Goal: Task Accomplishment & Management: Complete application form

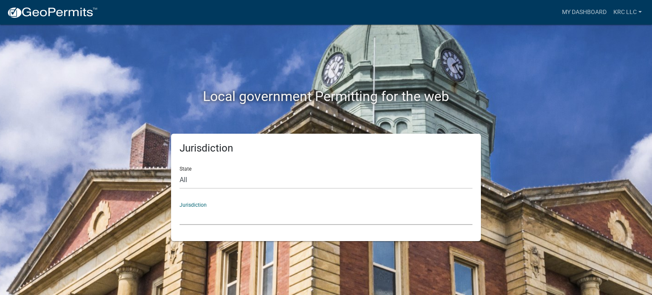
click at [203, 218] on select "Custer County, Colorado Carroll County, Georgia Cook County, Georgia Crawford C…" at bounding box center [325, 215] width 293 height 17
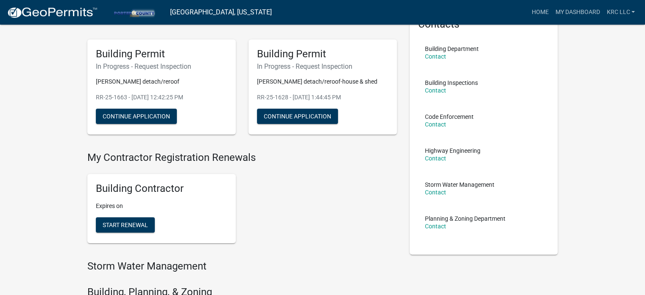
scroll to position [170, 0]
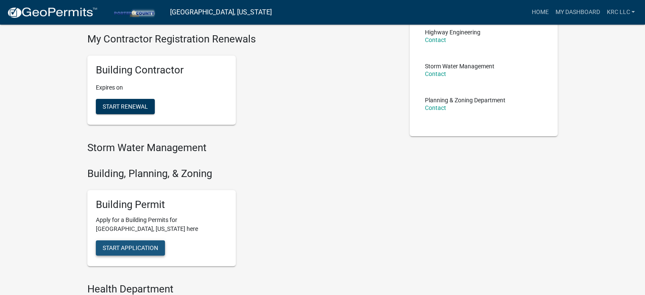
click at [140, 244] on span "Start Application" at bounding box center [131, 247] width 56 height 7
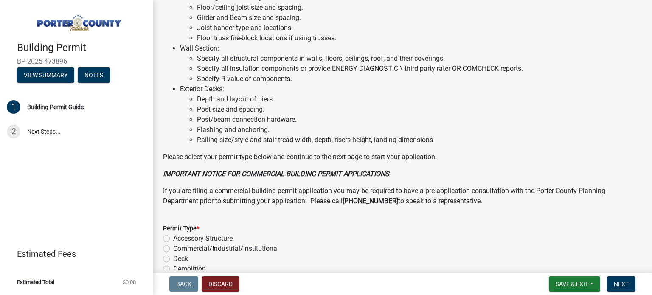
scroll to position [679, 0]
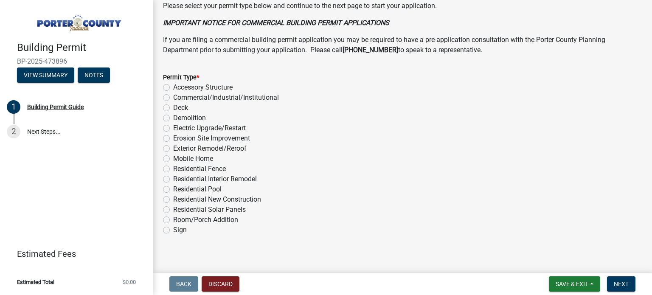
click at [173, 147] on label "Exterior Remodel/Reroof" at bounding box center [209, 148] width 73 height 10
click at [173, 147] on input "Exterior Remodel/Reroof" at bounding box center [176, 146] width 6 height 6
radio input "true"
click at [624, 280] on span "Next" at bounding box center [620, 283] width 15 height 7
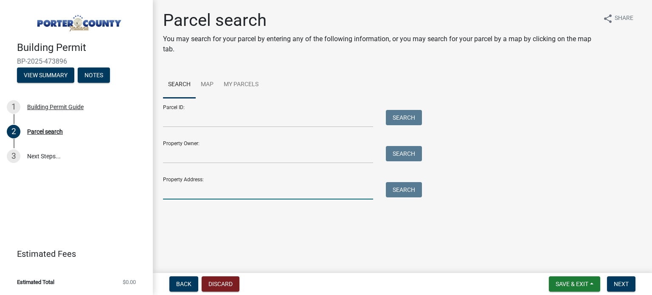
click at [188, 187] on input "Property Address:" at bounding box center [268, 190] width 210 height 17
paste input "716 Capitol Road Valparaiso, IN 46385"
drag, startPoint x: 282, startPoint y: 189, endPoint x: 202, endPoint y: 193, distance: 80.3
click at [202, 193] on input "716 Capitol Road Valparaiso, IN 46385" at bounding box center [268, 190] width 210 height 17
type input "716 Capitol Rd"
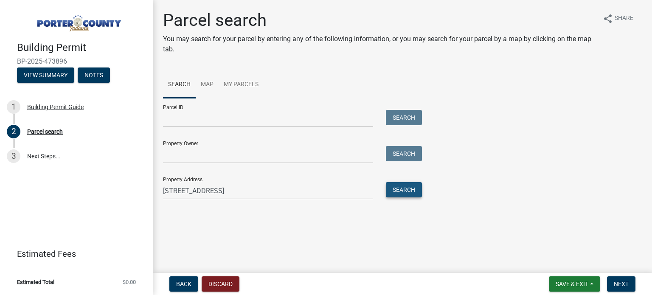
click at [410, 188] on button "Search" at bounding box center [404, 189] width 36 height 15
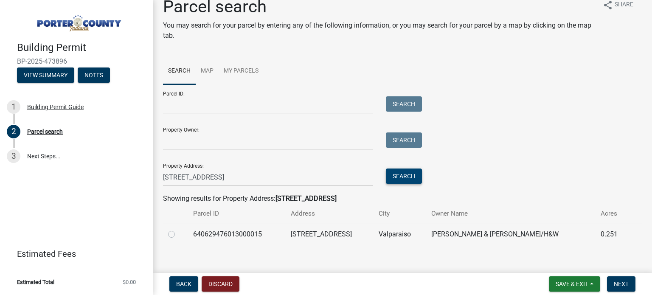
scroll to position [21, 0]
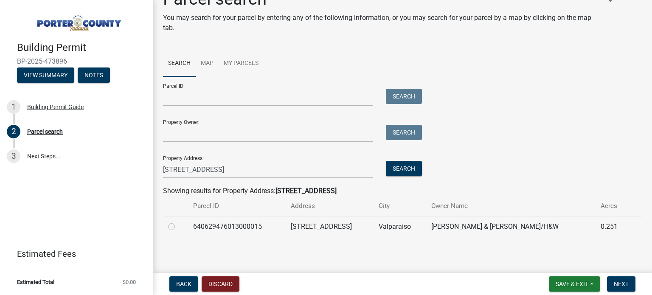
click at [178, 221] on label at bounding box center [178, 221] width 0 height 0
click at [178, 226] on input "radio" at bounding box center [181, 224] width 6 height 6
radio input "true"
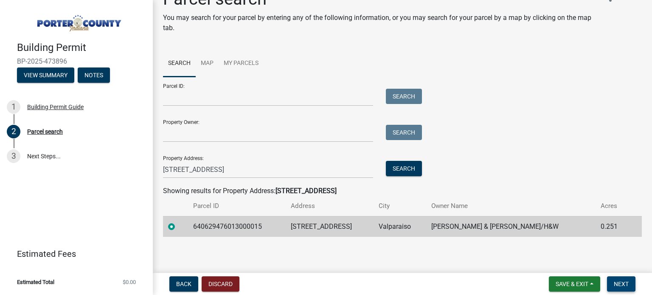
click at [621, 278] on button "Next" at bounding box center [621, 283] width 28 height 15
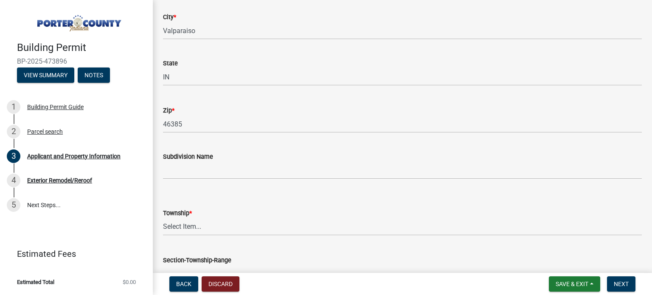
scroll to position [255, 0]
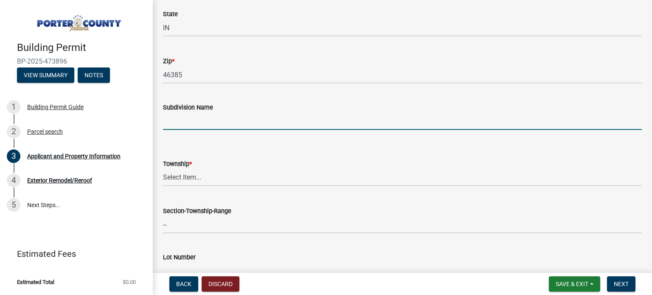
click at [189, 120] on input "Subdivision Name" at bounding box center [402, 120] width 479 height 17
type input "St Michaels"
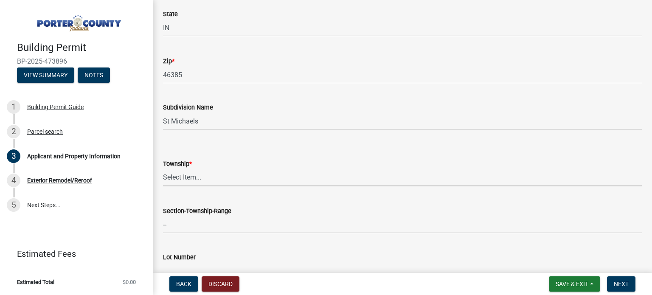
click at [190, 179] on select "Select Item... Boone Center Jackson Liberty Morgan Pine Pleasant Portage Porter…" at bounding box center [402, 177] width 479 height 17
click at [179, 262] on div "Lot Number" at bounding box center [402, 276] width 479 height 39
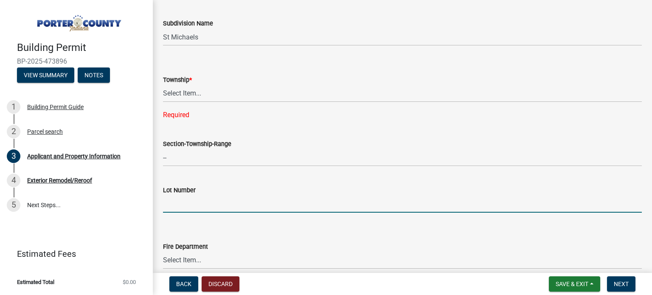
scroll to position [339, 0]
type input "17"
click at [185, 93] on select "Select Item... Boone Center Jackson Liberty Morgan Pine Pleasant Portage Porter…" at bounding box center [402, 92] width 479 height 17
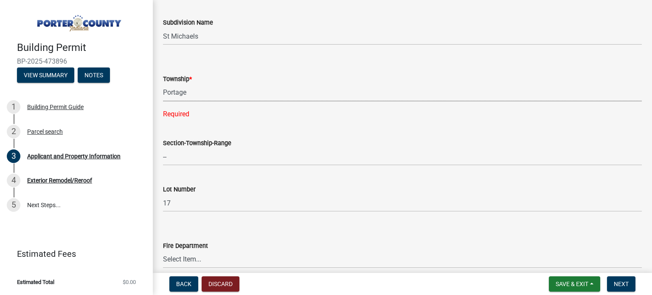
click at [163, 84] on select "Select Item... Boone Center Jackson Liberty Morgan Pine Pleasant Portage Porter…" at bounding box center [402, 92] width 479 height 17
select select "3ef279d8-364d-4472-9edf-8c32643de6c0"
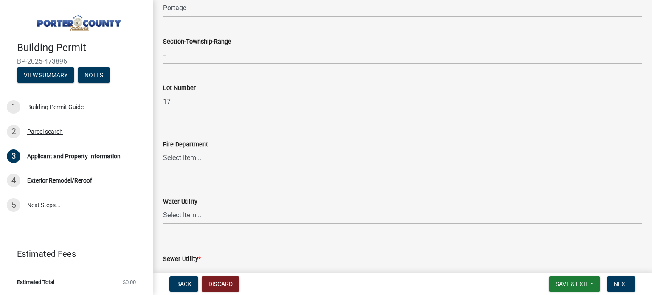
scroll to position [424, 0]
click at [177, 153] on select "Select Item... Beverly Shores FD Burns Harbor FD Boone Grove FD Chesterton FD F…" at bounding box center [402, 157] width 479 height 17
click at [163, 149] on select "Select Item... Beverly Shores FD Burns Harbor FD Boone Grove FD Chesterton FD F…" at bounding box center [402, 157] width 479 height 17
select select "11d93a7a-828a-4929-8b59-6ed29e093f33"
click at [183, 214] on select "Select Item... Aqua Indiana Inc Damon Run Indiana American Water Nature Works P…" at bounding box center [402, 214] width 479 height 17
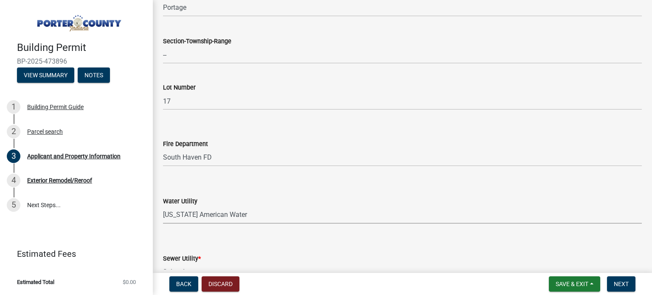
click at [163, 206] on select "Select Item... Aqua Indiana Inc Damon Run Indiana American Water Nature Works P…" at bounding box center [402, 214] width 479 height 17
select select "19353e9d-6395-4d02-b087-104cb5947cdc"
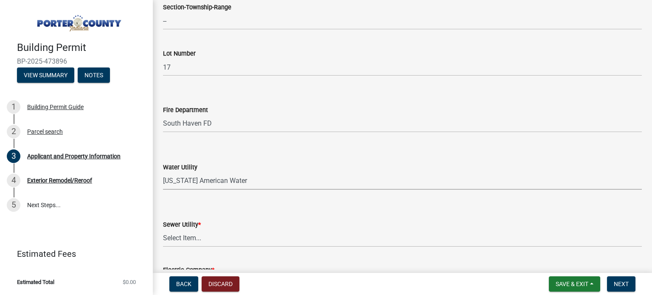
scroll to position [509, 0]
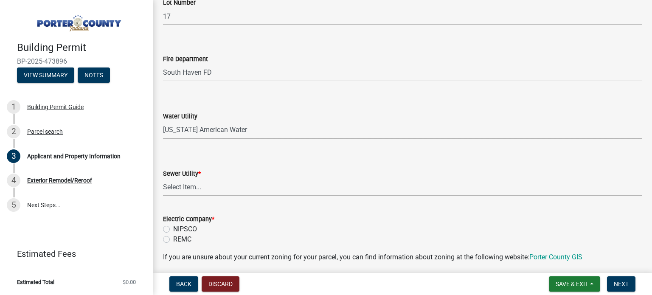
click at [190, 190] on select "Select Item... Aqua Indiana Inc Damon Run Falling Waters Lake Eliza - LEACD Nat…" at bounding box center [402, 187] width 479 height 17
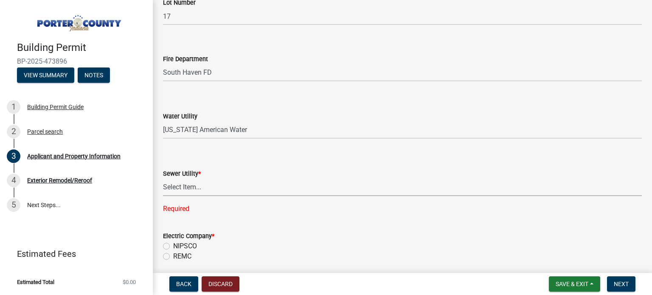
click at [180, 189] on select "Select Item... Aqua Indiana Inc Damon Run Falling Waters Lake Eliza - LEACD Nat…" at bounding box center [402, 187] width 479 height 17
click at [163, 179] on select "Select Item... Aqua Indiana Inc Damon Run Falling Waters Lake Eliza - LEACD Nat…" at bounding box center [402, 187] width 479 height 17
select select "01d57b5a-7eb0-4072-b175-354c87f771f4"
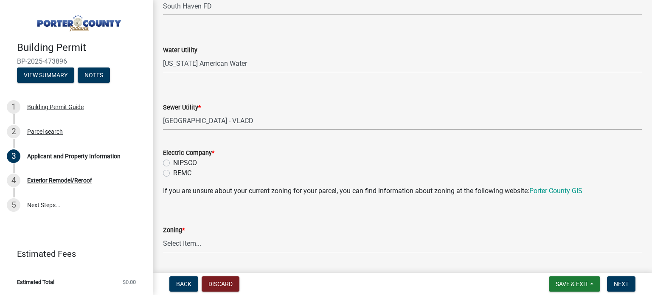
scroll to position [594, 0]
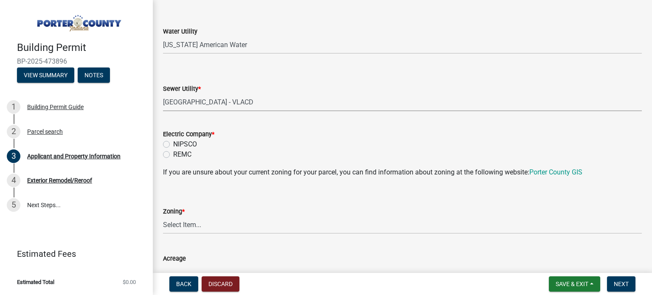
click at [173, 143] on label "NIPSCO" at bounding box center [185, 144] width 24 height 10
click at [173, 143] on input "NIPSCO" at bounding box center [176, 142] width 6 height 6
radio input "true"
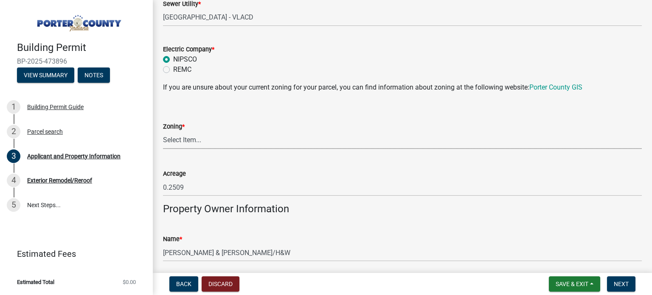
click at [178, 138] on select "Select Item... A1 A2 CH CM CN I1 I2 I3 IN MP OT P1 P2 PUD R1 R2 R3 R4 RL RR" at bounding box center [402, 140] width 479 height 17
click at [163, 132] on select "Select Item... A1 A2 CH CM CN I1 I2 I3 IN MP OT P1 P2 PUD R1 R2 R3 R4 RL RR" at bounding box center [402, 140] width 479 height 17
select select "92efe679-05f4-414a-9426-51627fba5de6"
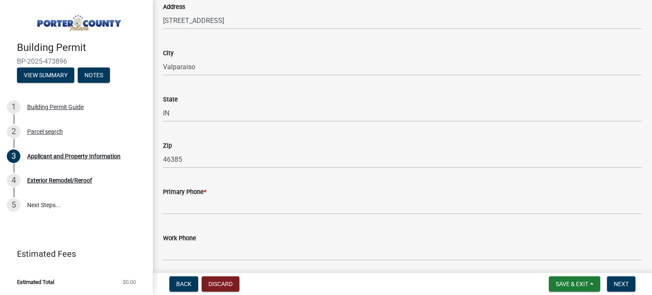
scroll to position [976, 0]
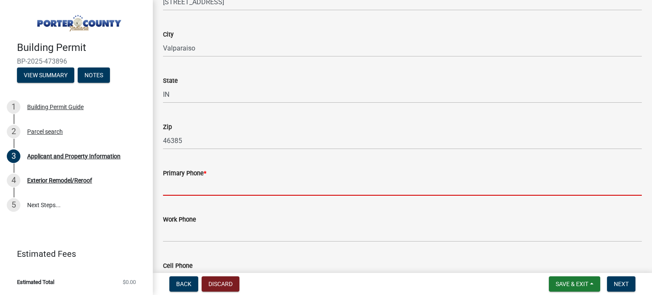
click at [199, 184] on input "Primary Phone *" at bounding box center [402, 186] width 479 height 17
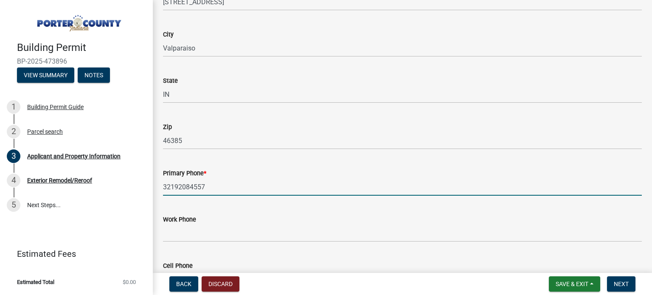
type input "32192084557"
click at [283, 170] on div "Primary Phone *" at bounding box center [402, 173] width 479 height 10
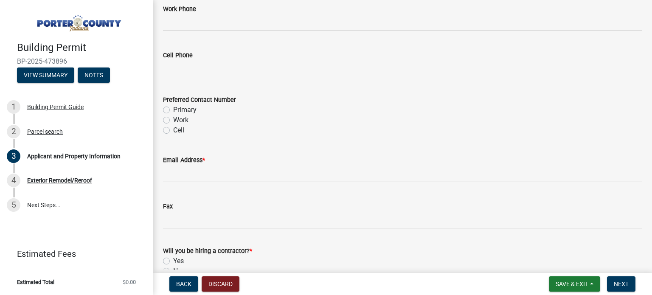
scroll to position [1188, 0]
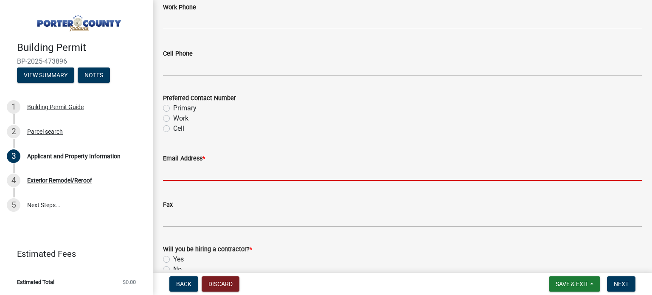
click at [185, 176] on input "Email Address *" at bounding box center [402, 171] width 479 height 17
type input "office@kornackiroofing.com"
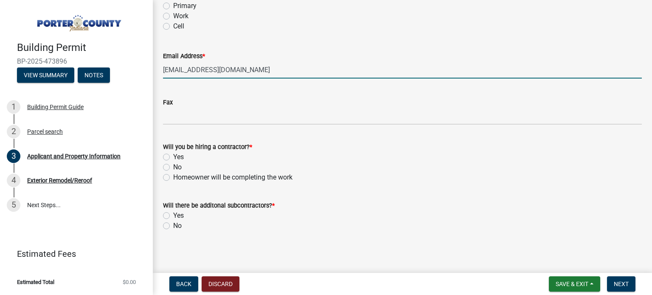
scroll to position [1292, 0]
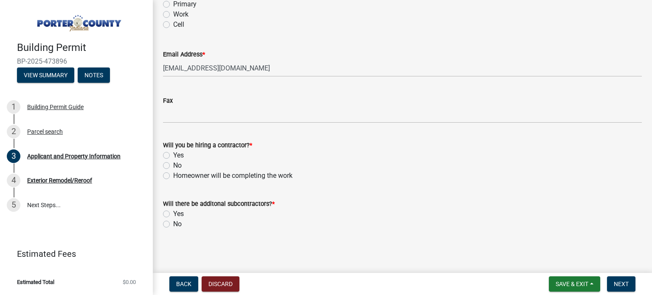
drag, startPoint x: 168, startPoint y: 156, endPoint x: 181, endPoint y: 217, distance: 62.5
click at [168, 159] on div "Yes" at bounding box center [402, 155] width 479 height 10
click at [173, 225] on label "No" at bounding box center [177, 224] width 8 height 10
click at [173, 224] on input "No" at bounding box center [176, 222] width 6 height 6
radio input "true"
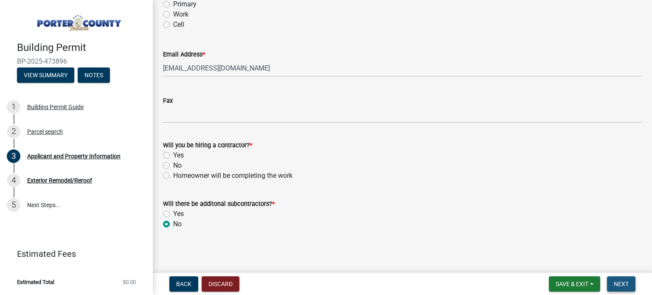
click at [624, 285] on span "Next" at bounding box center [620, 283] width 15 height 7
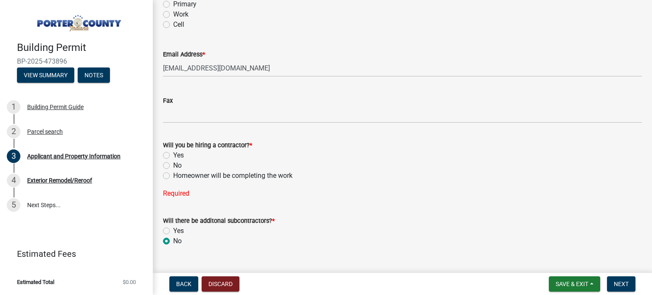
click at [173, 156] on label "Yes" at bounding box center [178, 155] width 11 height 10
click at [173, 156] on input "Yes" at bounding box center [176, 153] width 6 height 6
radio input "true"
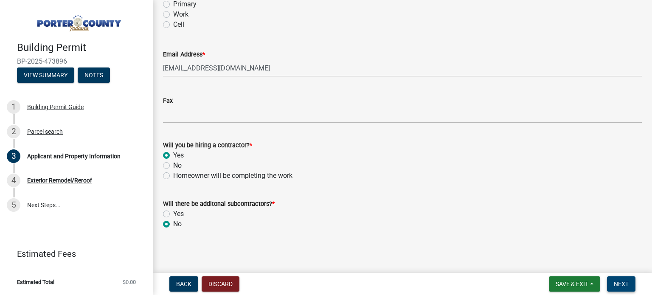
click at [622, 282] on span "Next" at bounding box center [620, 283] width 15 height 7
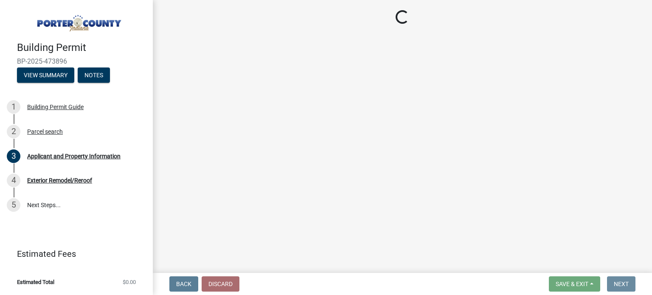
scroll to position [0, 0]
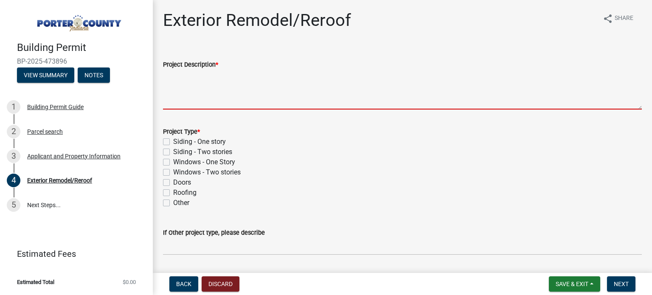
click at [216, 92] on textarea "Project Description *" at bounding box center [402, 90] width 479 height 40
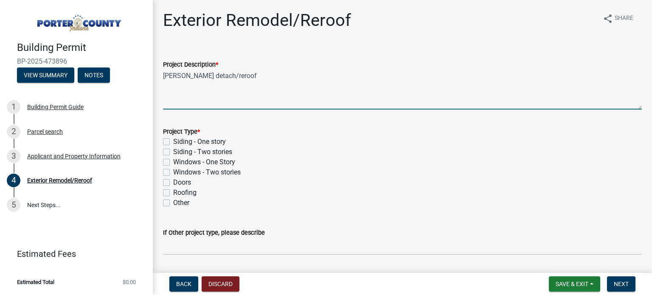
type textarea "Fisher detach/reroof"
click at [173, 191] on label "Roofing" at bounding box center [184, 193] width 23 height 10
click at [173, 191] on input "Roofing" at bounding box center [176, 191] width 6 height 6
checkbox input "true"
checkbox input "false"
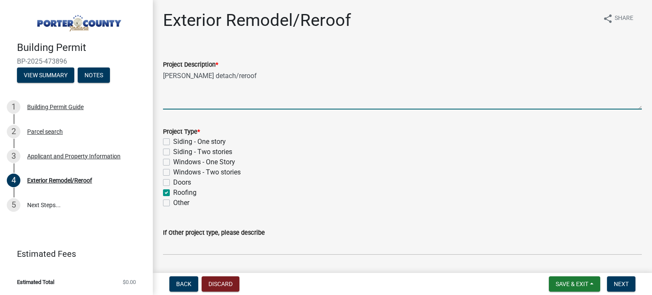
checkbox input "false"
checkbox input "true"
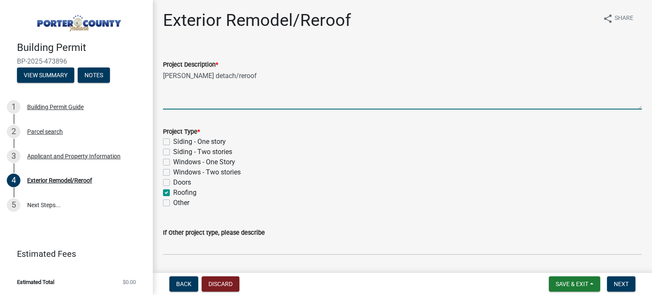
checkbox input "false"
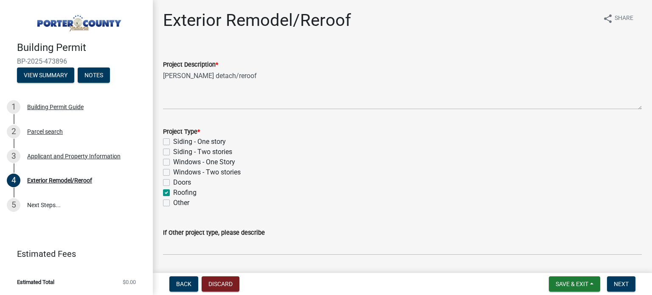
click at [173, 142] on label "Siding - One story" at bounding box center [199, 142] width 53 height 10
click at [173, 142] on input "Siding - One story" at bounding box center [176, 140] width 6 height 6
checkbox input "true"
checkbox input "false"
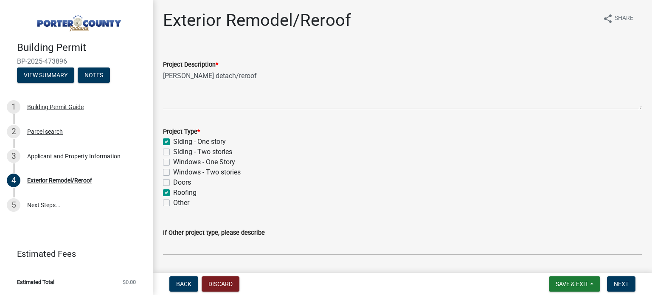
checkbox input "false"
checkbox input "true"
checkbox input "false"
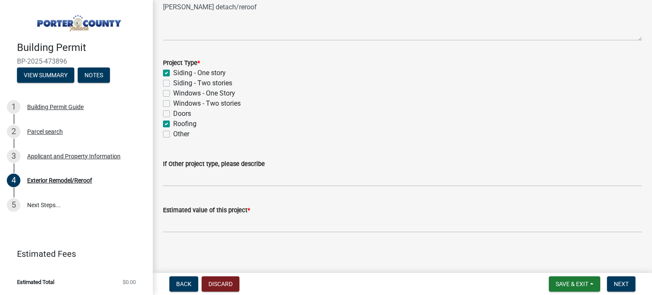
scroll to position [73, 0]
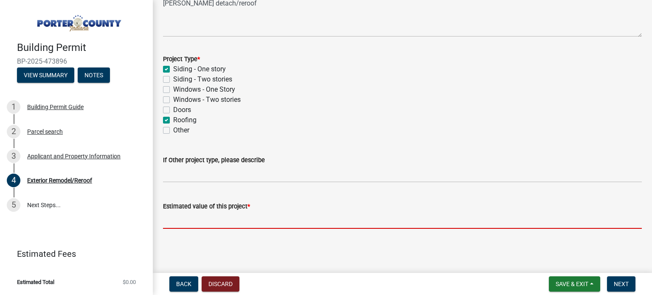
click at [200, 221] on input "text" at bounding box center [402, 219] width 479 height 17
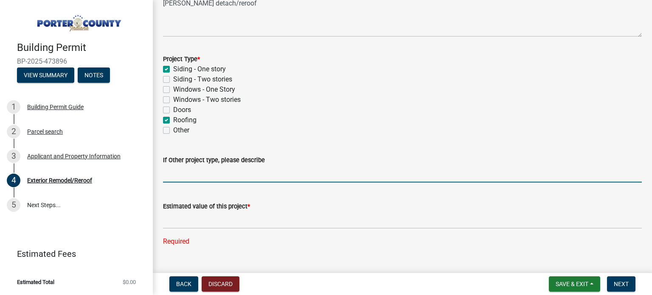
click at [174, 177] on input "If Other project type, please describe" at bounding box center [402, 173] width 479 height 17
type input "s"
click at [221, 175] on input "small siding repair, gutter replacement" at bounding box center [402, 173] width 479 height 17
click at [285, 172] on input "small siding repair & gutter replacement" at bounding box center [402, 173] width 479 height 17
type input "small siding repair & gutter replacement (20 ft)"
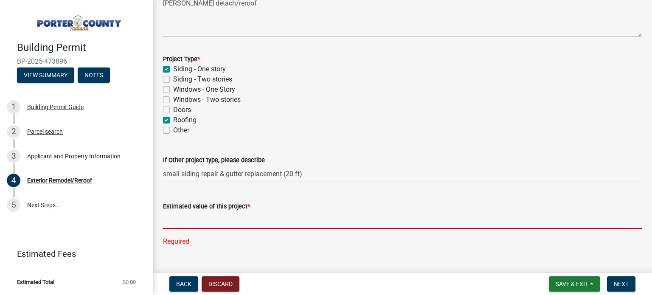
click at [179, 222] on input "text" at bounding box center [402, 219] width 479 height 17
paste input "17,842.49"
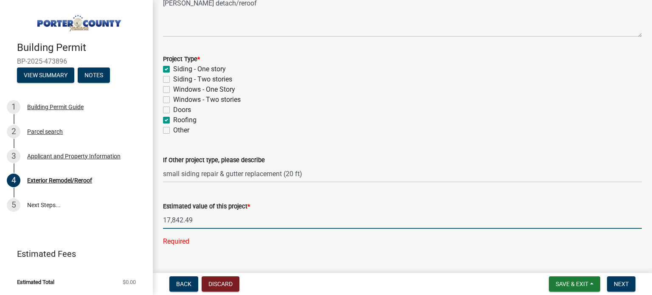
type input "17842.49"
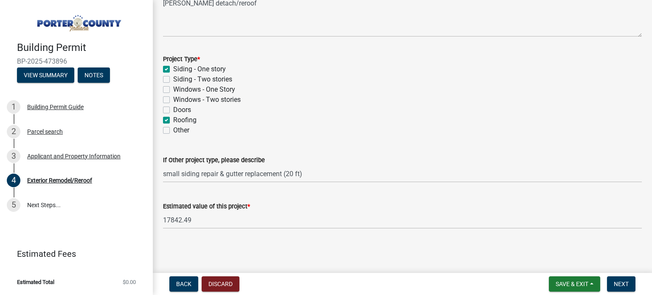
click at [319, 247] on main "Exterior Remodel/Reroof share Share Project Description * Fisher detach/reroof …" at bounding box center [402, 134] width 499 height 269
click at [615, 279] on button "Next" at bounding box center [621, 283] width 28 height 15
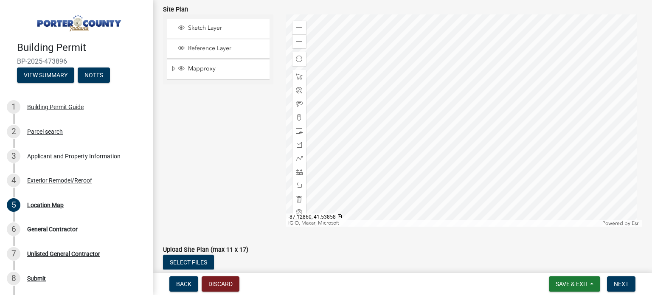
scroll to position [158, 0]
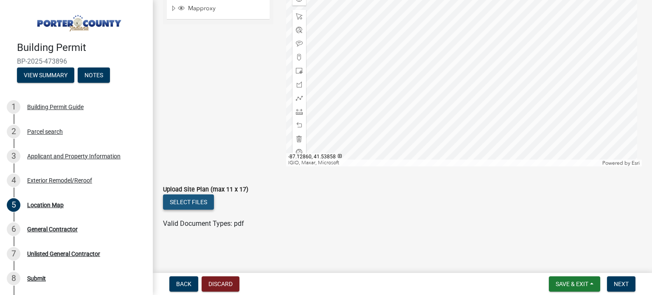
click at [200, 203] on button "Select files" at bounding box center [188, 201] width 51 height 15
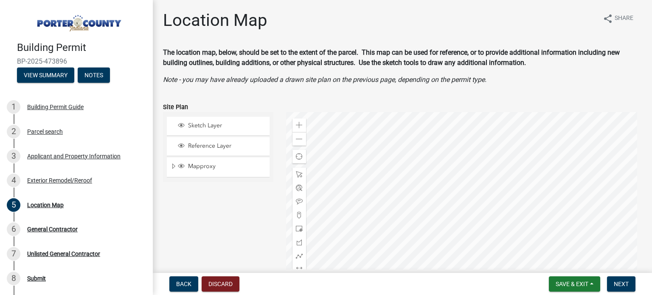
scroll to position [188, 0]
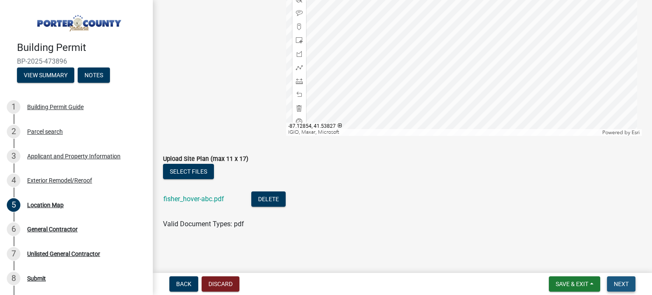
click at [624, 283] on span "Next" at bounding box center [620, 283] width 15 height 7
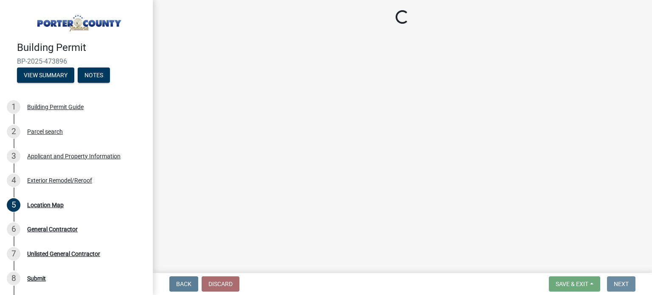
scroll to position [0, 0]
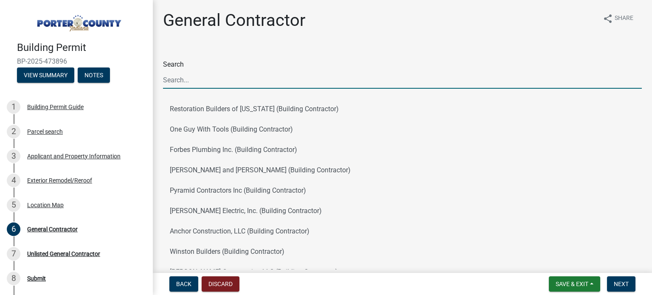
click at [188, 78] on input "Search" at bounding box center [402, 79] width 479 height 17
type input "jak"
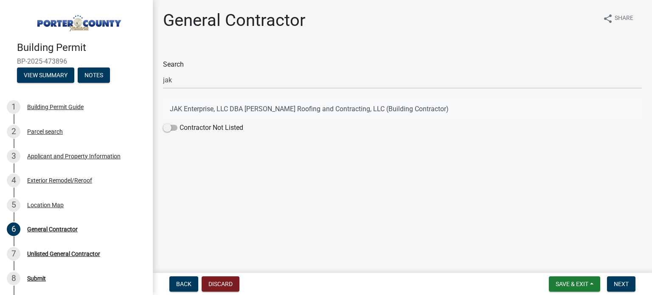
click at [249, 110] on button "JAK Enterprise, LLC DBA Kornacki Roofing and Contracting, LLC (Building Contrac…" at bounding box center [402, 109] width 479 height 20
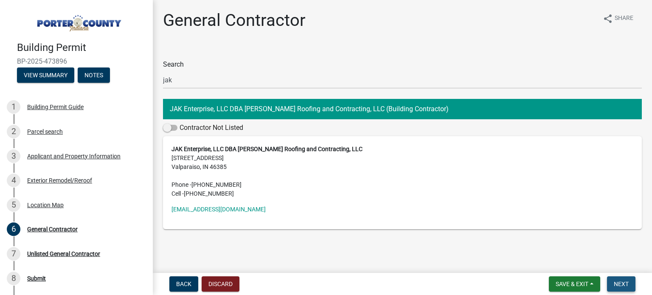
click at [617, 281] on span "Next" at bounding box center [620, 283] width 15 height 7
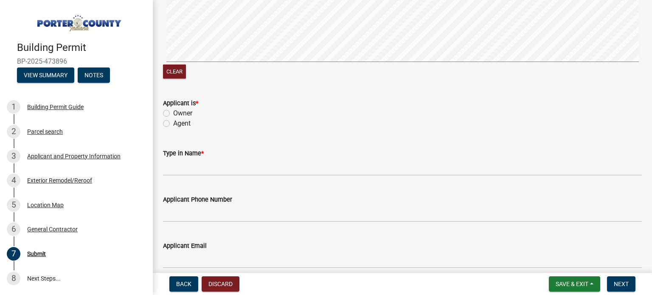
scroll to position [127, 0]
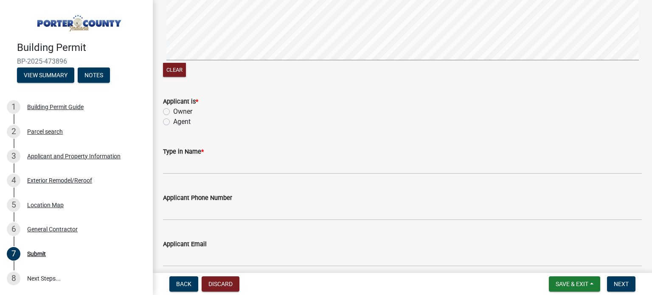
click at [173, 120] on label "Agent" at bounding box center [181, 122] width 17 height 10
click at [173, 120] on input "Agent" at bounding box center [176, 120] width 6 height 6
radio input "true"
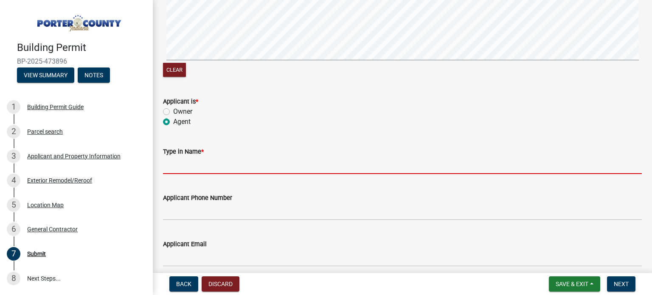
click at [182, 166] on input "Type in Name *" at bounding box center [402, 165] width 479 height 17
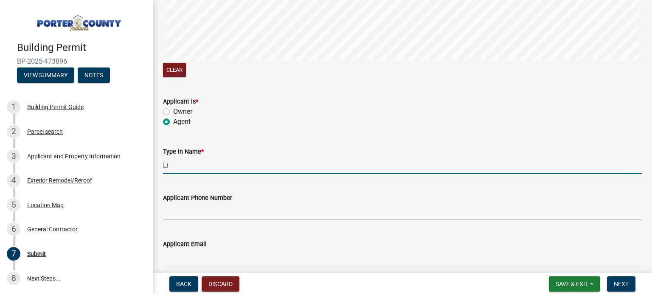
type input "Linda Panagiotidis"
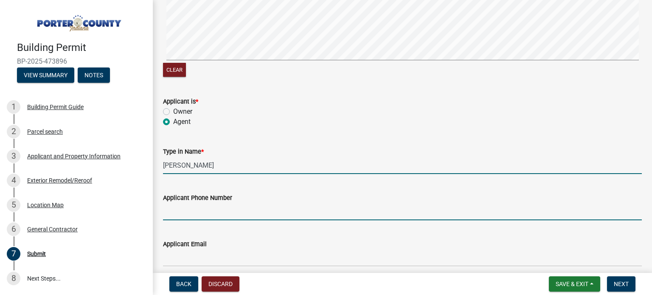
click at [190, 213] on input "Applicant Phone Number" at bounding box center [402, 211] width 479 height 17
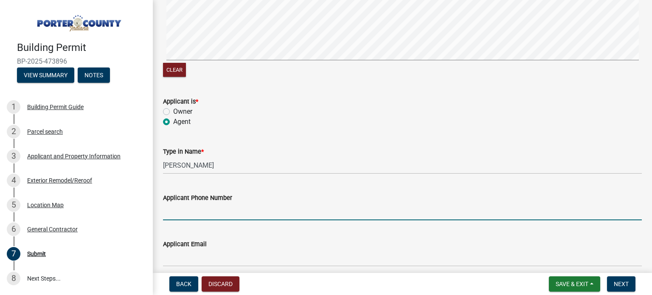
type input "2192084557"
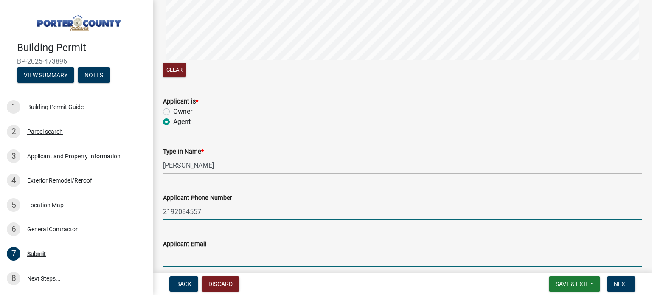
type input "office@kornackiroofing.com"
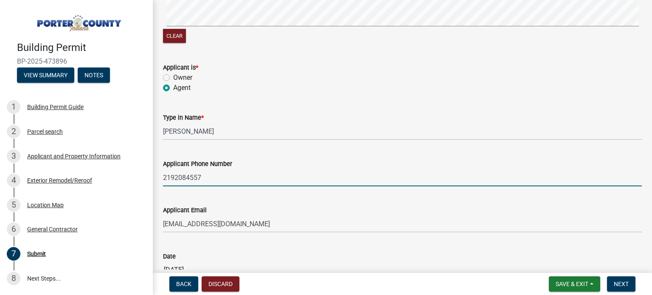
scroll to position [216, 0]
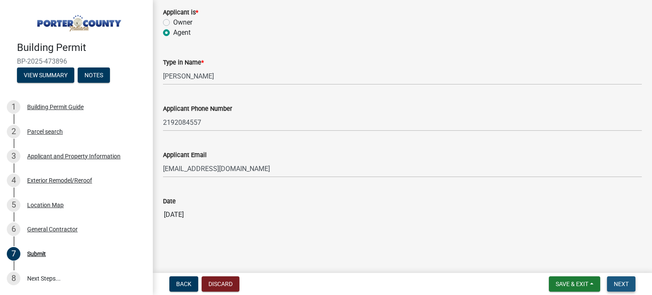
click at [616, 285] on span "Next" at bounding box center [620, 283] width 15 height 7
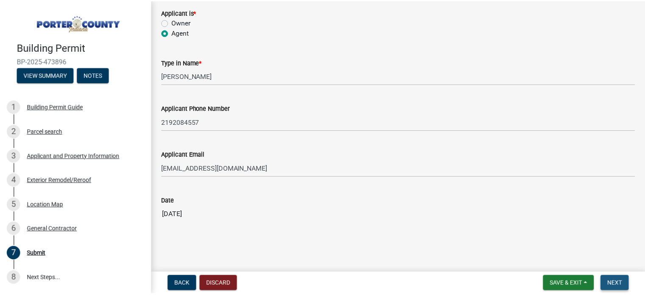
scroll to position [0, 0]
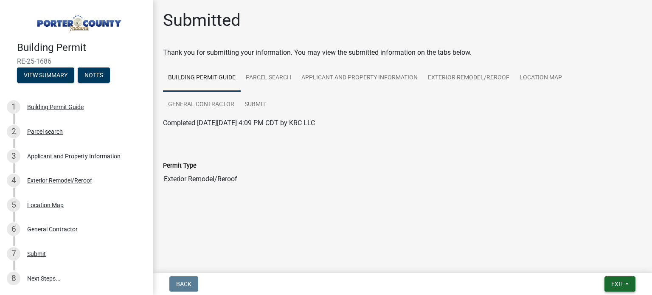
click at [619, 280] on span "Exit" at bounding box center [617, 283] width 12 height 7
click at [596, 262] on button "Save & Exit" at bounding box center [602, 262] width 68 height 20
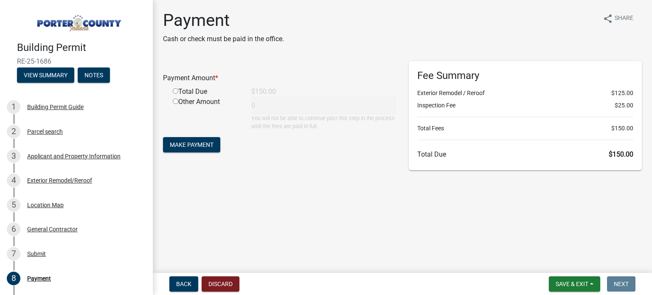
click at [174, 89] on input "radio" at bounding box center [176, 91] width 6 height 6
radio input "true"
type input "150"
click at [183, 144] on span "Make Payment" at bounding box center [192, 144] width 44 height 7
